Goal: Task Accomplishment & Management: Manage account settings

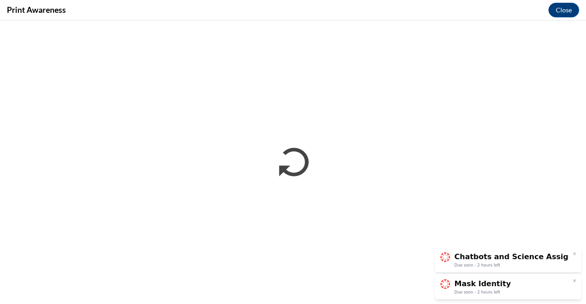
click at [577, 249] on link "Chatbots and Science Assignment 1: Just Starting Due soon - 2 hours left" at bounding box center [508, 260] width 146 height 26
click at [575, 254] on icon at bounding box center [574, 254] width 5 height 5
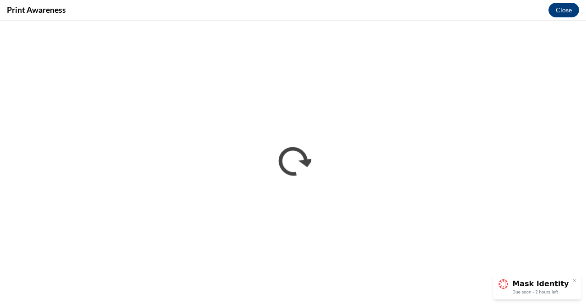
click at [575, 281] on icon at bounding box center [574, 281] width 5 height 5
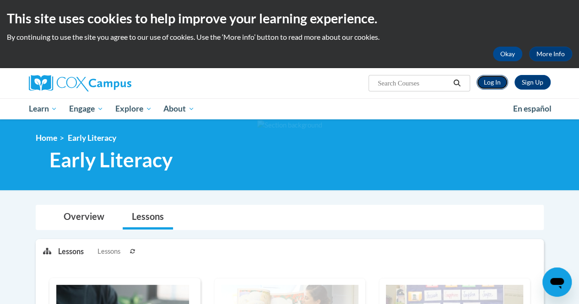
click at [496, 82] on link "Log In" at bounding box center [492, 82] width 32 height 15
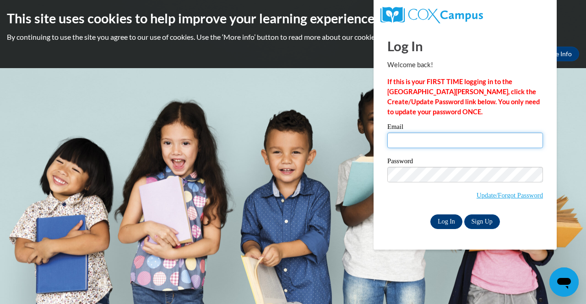
type input "samanthabergeron27@gmail.com"
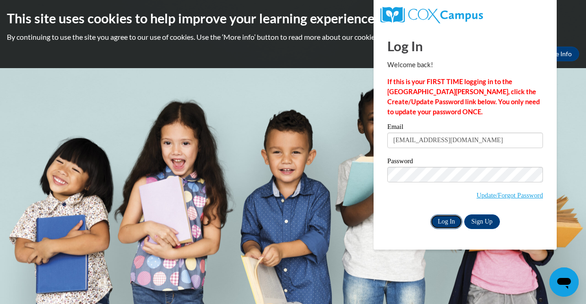
click at [450, 222] on input "Log In" at bounding box center [446, 222] width 32 height 15
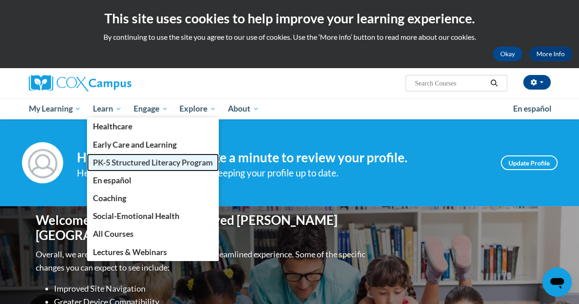
click at [126, 159] on span "PK-5 Structured Literacy Program" at bounding box center [153, 163] width 120 height 10
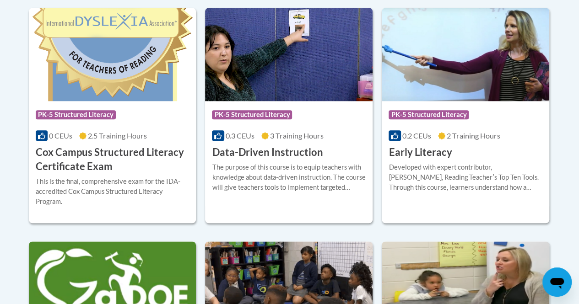
scroll to position [410, 0]
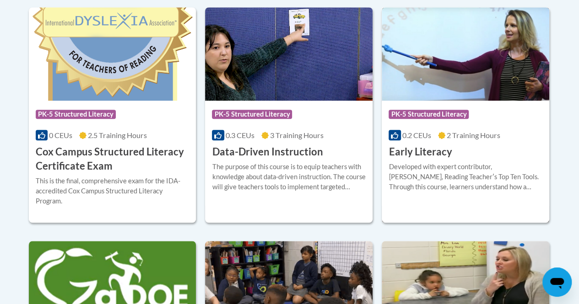
click at [410, 135] on span "0.2 CEUs" at bounding box center [416, 135] width 29 height 9
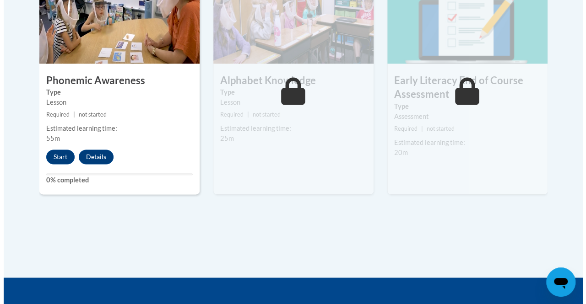
scroll to position [589, 0]
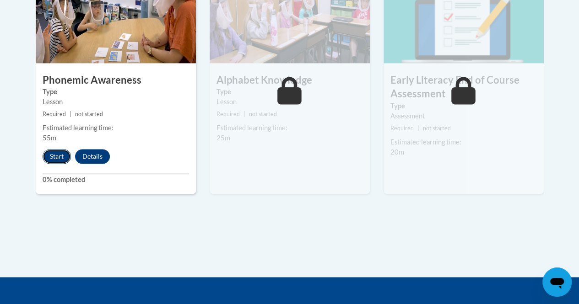
click at [55, 153] on button "Start" at bounding box center [57, 156] width 28 height 15
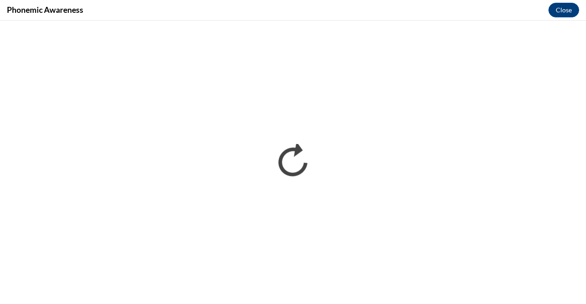
scroll to position [0, 0]
